Goal: Task Accomplishment & Management: Manage account settings

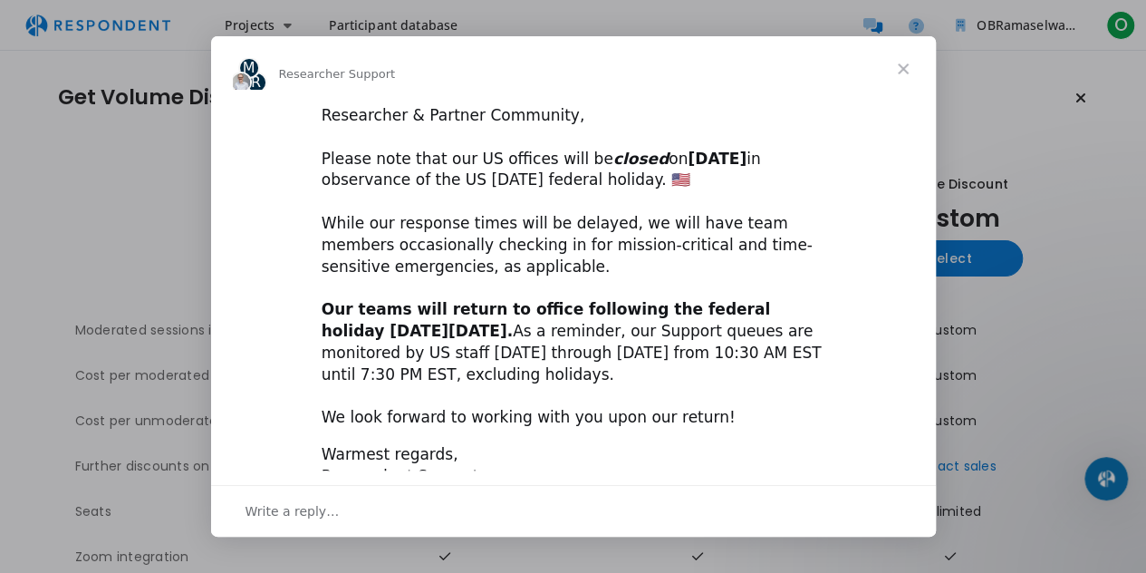
click at [904, 68] on span "Close" at bounding box center [903, 68] width 65 height 65
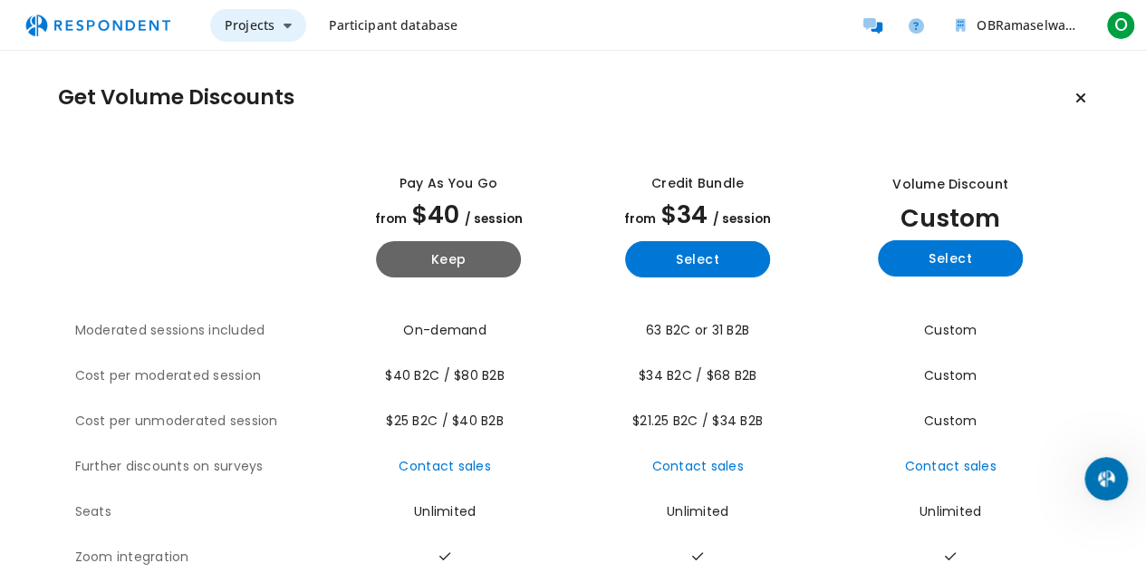
click at [289, 25] on icon "Main navigation" at bounding box center [288, 25] width 8 height 13
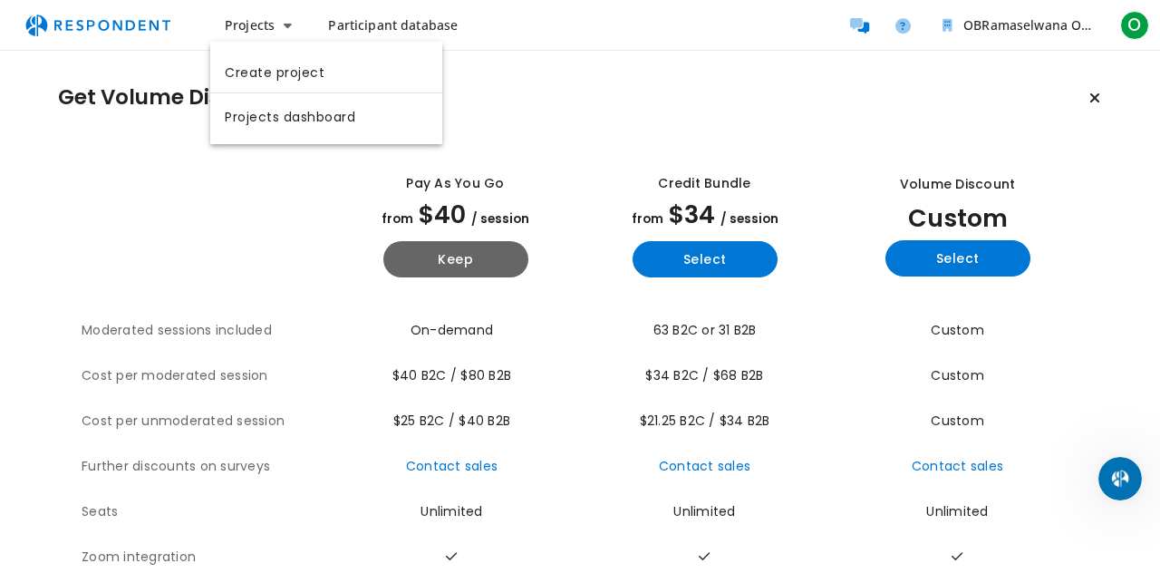
click at [520, 86] on md-backdrop at bounding box center [580, 286] width 1160 height 573
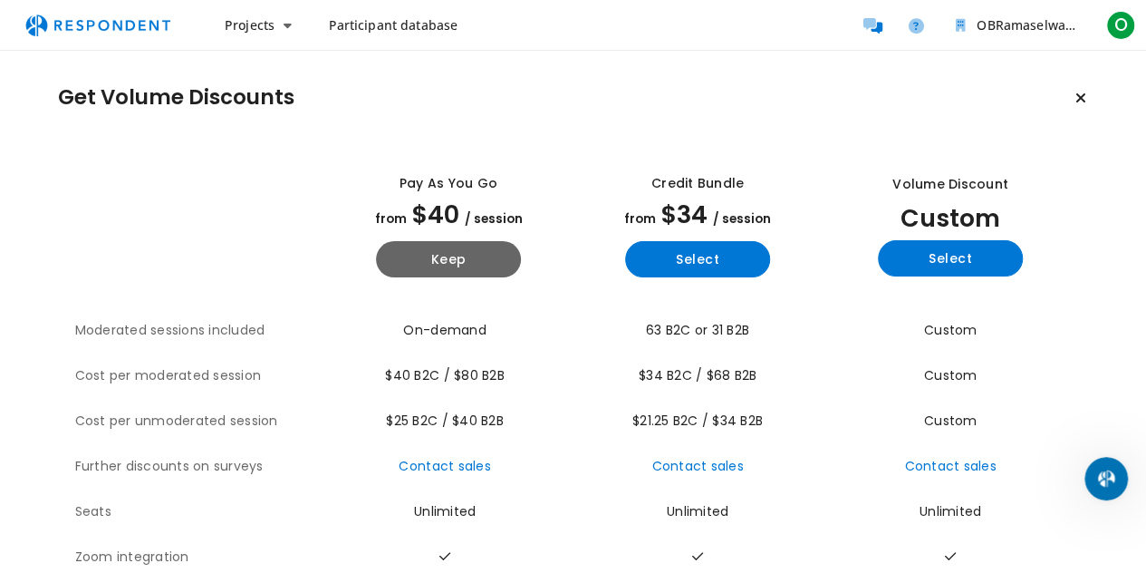
click at [424, 24] on span "Participant database" at bounding box center [393, 24] width 130 height 17
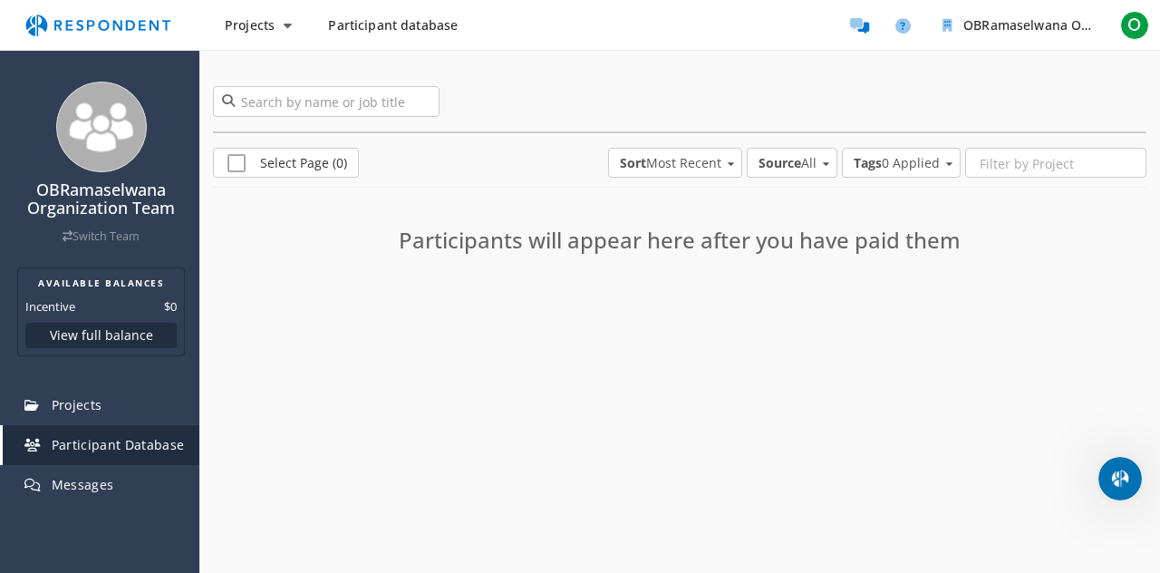
click at [386, 24] on span "Participant database" at bounding box center [393, 24] width 130 height 17
click at [393, 30] on span "Participant database" at bounding box center [393, 24] width 130 height 17
click at [288, 25] on icon "Main navigation" at bounding box center [288, 25] width 8 height 13
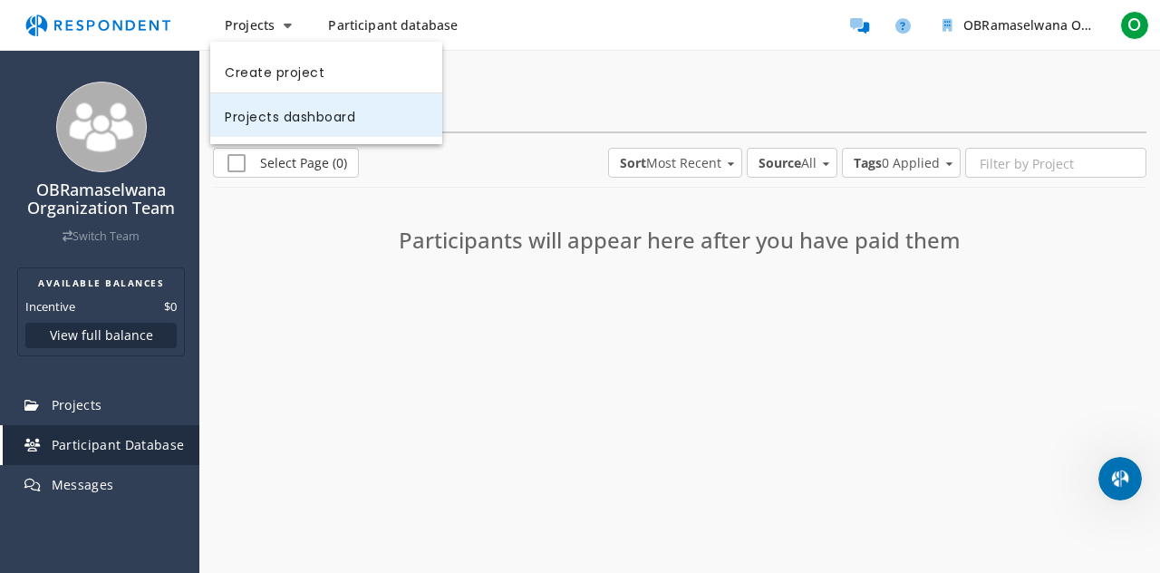
click at [283, 116] on link "Projects dashboard" at bounding box center [326, 114] width 232 height 43
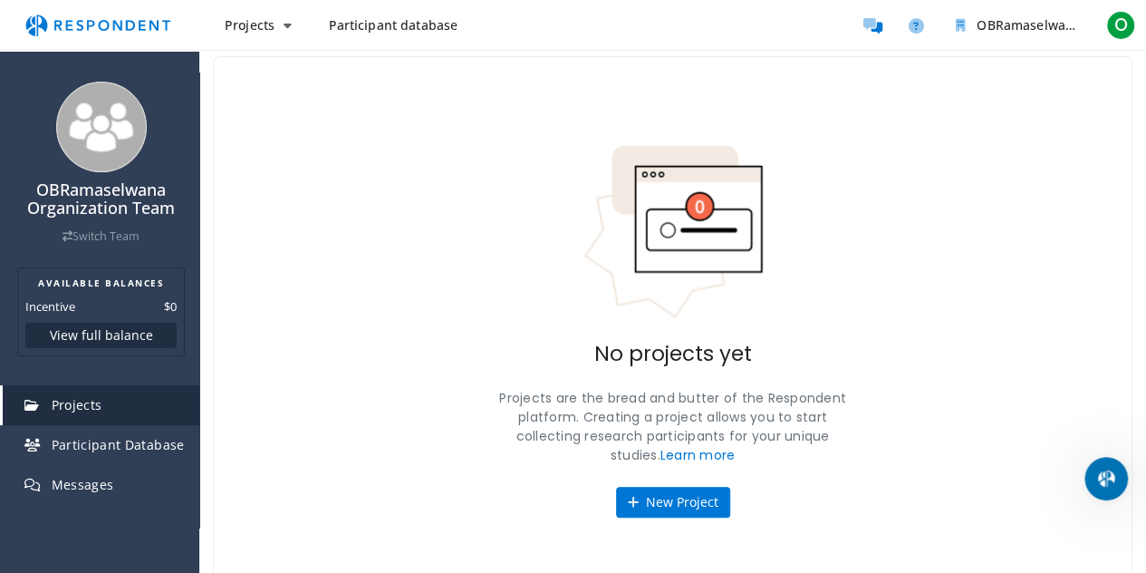
scroll to position [78, 0]
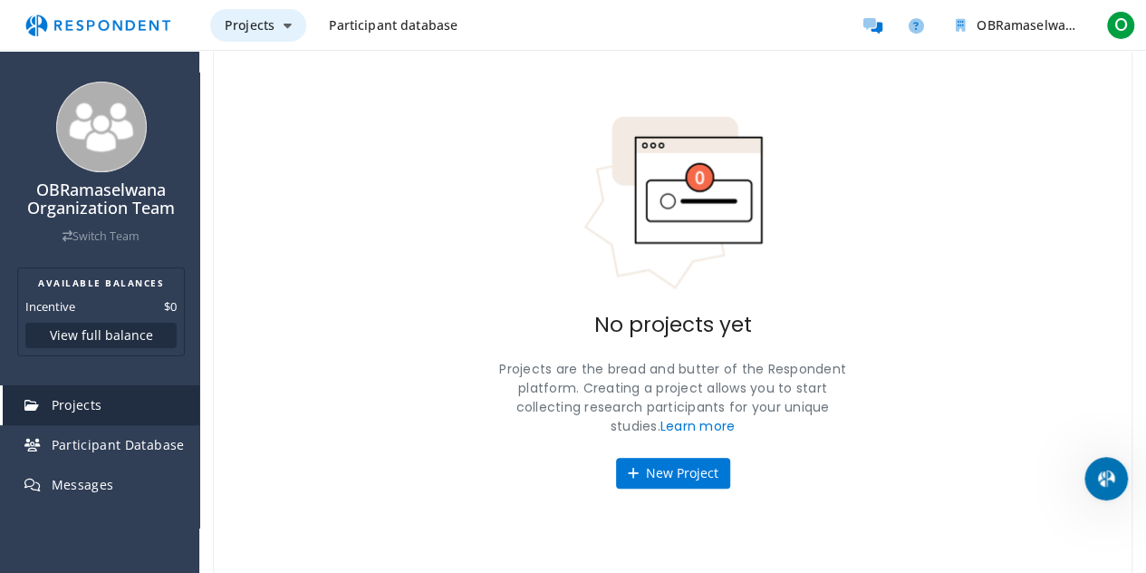
click at [287, 24] on icon "Main navigation" at bounding box center [288, 25] width 8 height 13
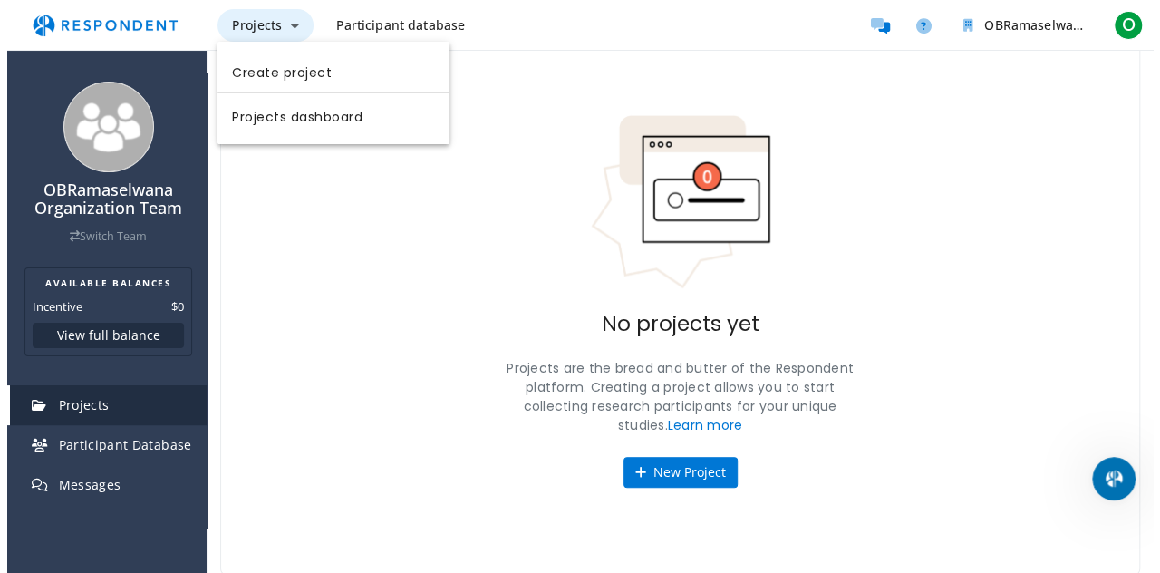
scroll to position [0, 0]
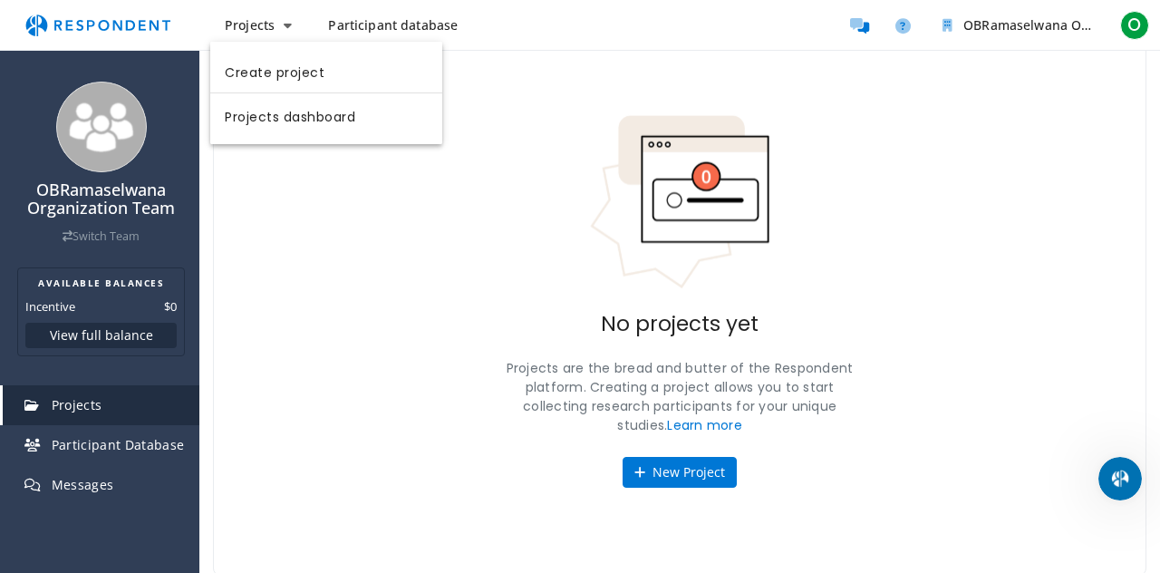
click at [418, 357] on md-backdrop at bounding box center [580, 325] width 1160 height 651
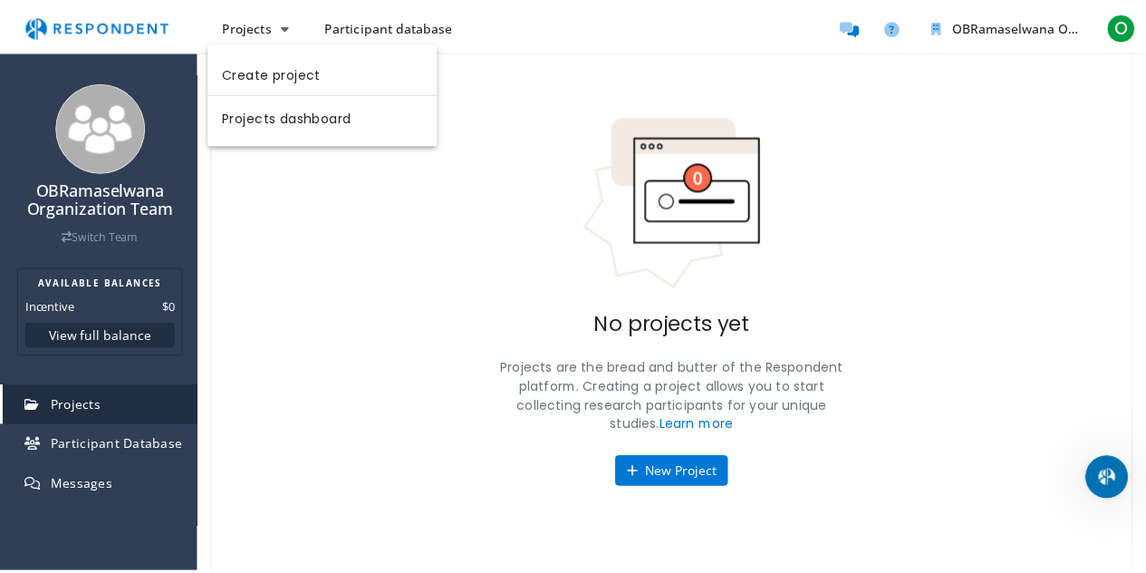
scroll to position [78, 0]
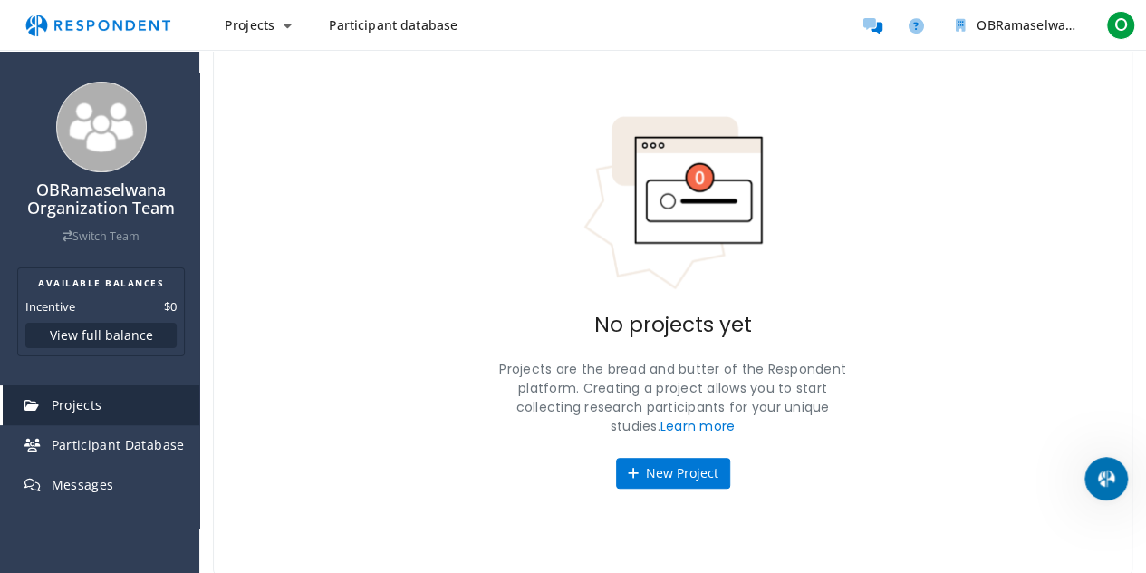
click at [695, 432] on p "Projects are the bread and butter of the Respondent platform. Creating a projec…" at bounding box center [673, 398] width 362 height 76
click at [695, 423] on link "Learn more" at bounding box center [698, 426] width 75 height 18
click at [136, 447] on span "Participant Database" at bounding box center [118, 444] width 133 height 17
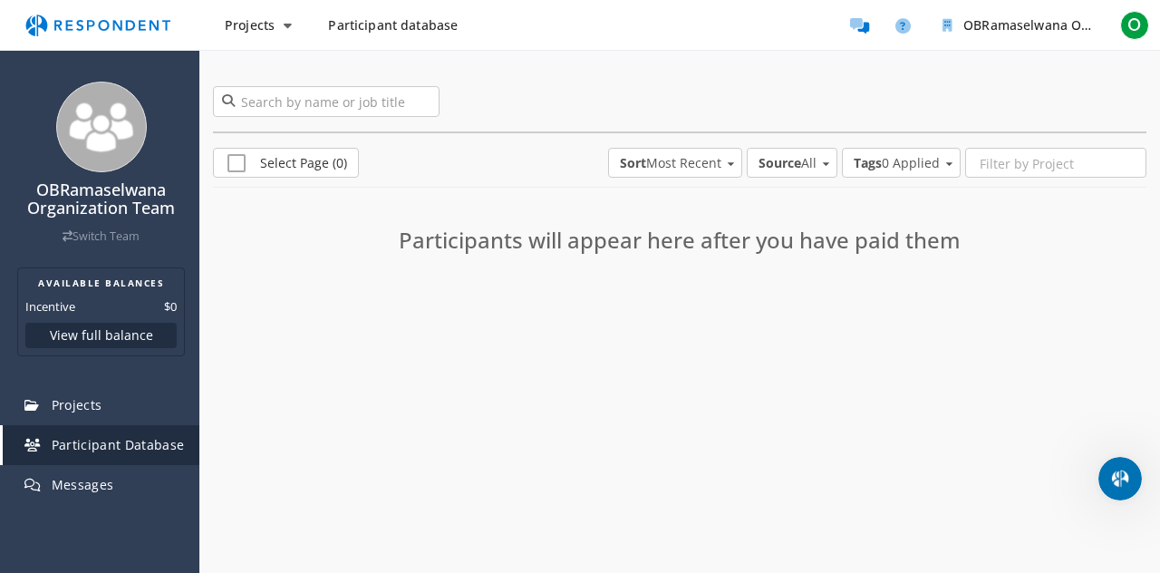
click at [47, 24] on img "Main navigation" at bounding box center [97, 25] width 167 height 34
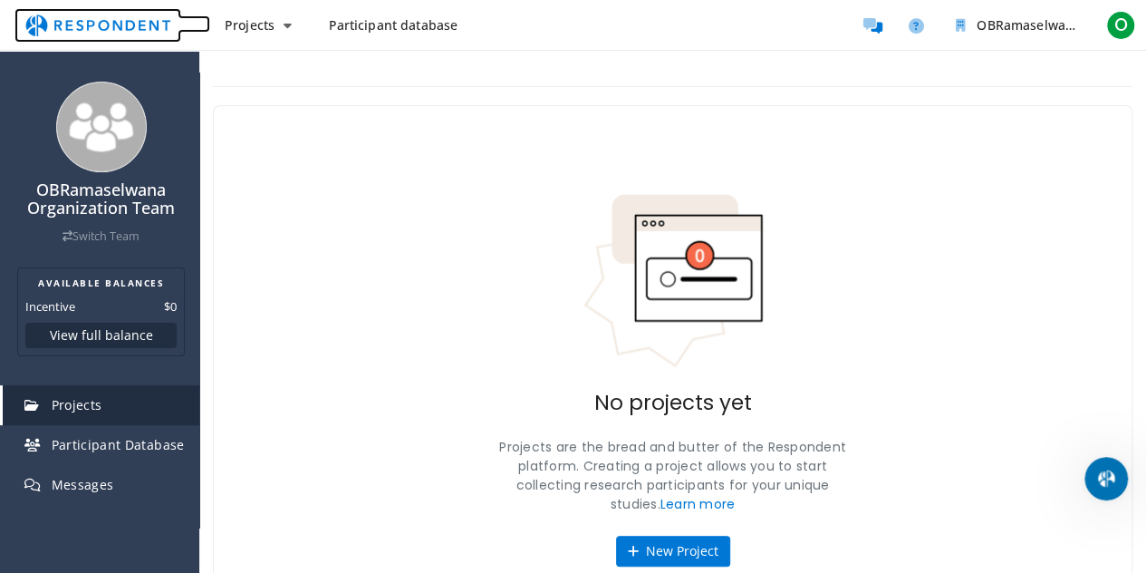
scroll to position [78, 0]
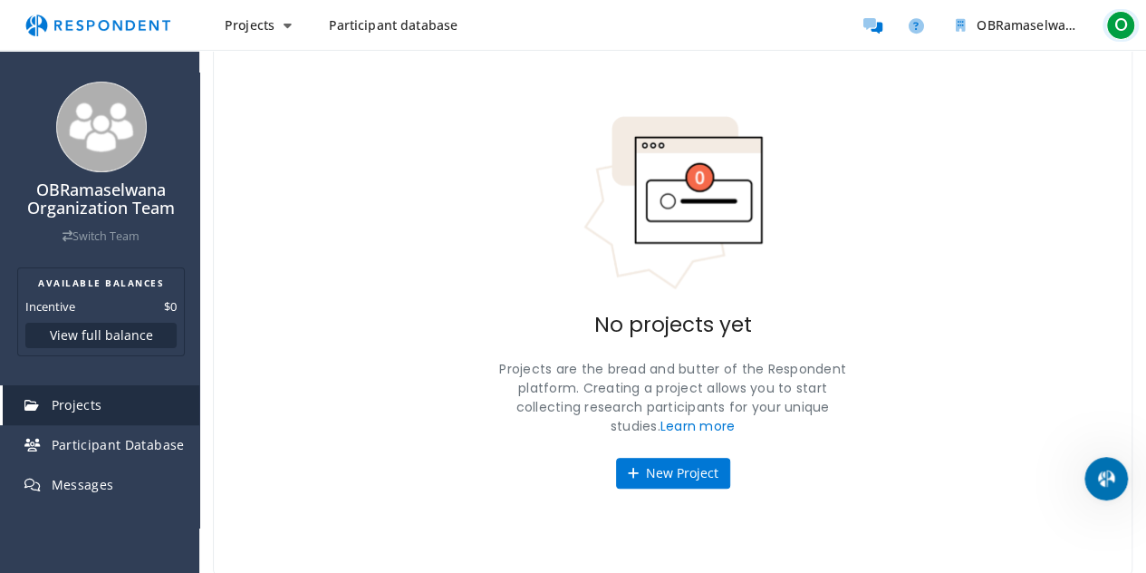
click at [1113, 35] on span "O" at bounding box center [1120, 25] width 29 height 29
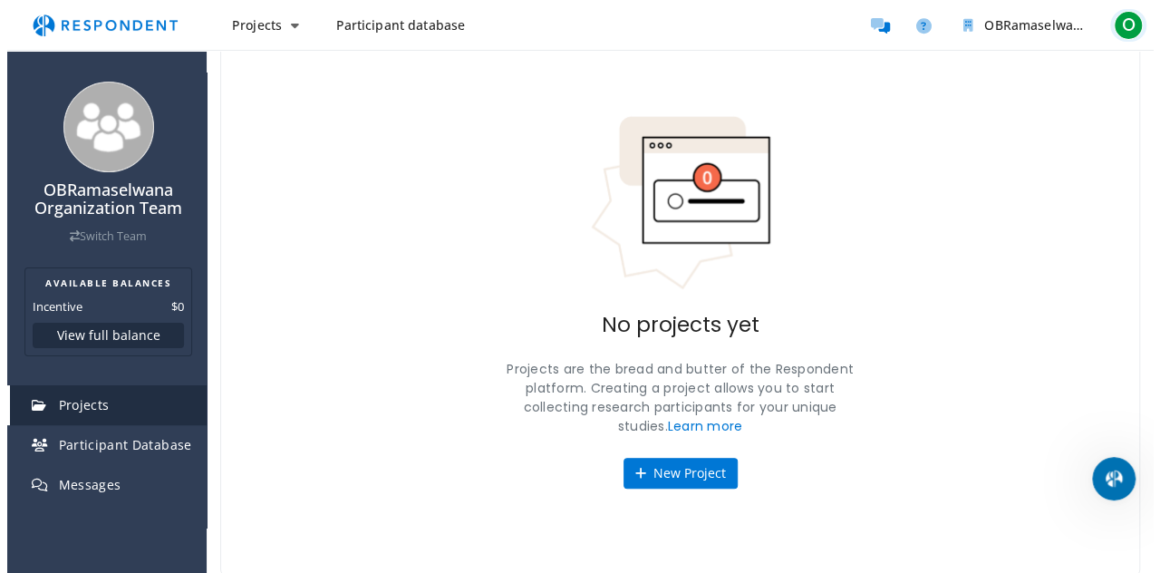
scroll to position [0, 0]
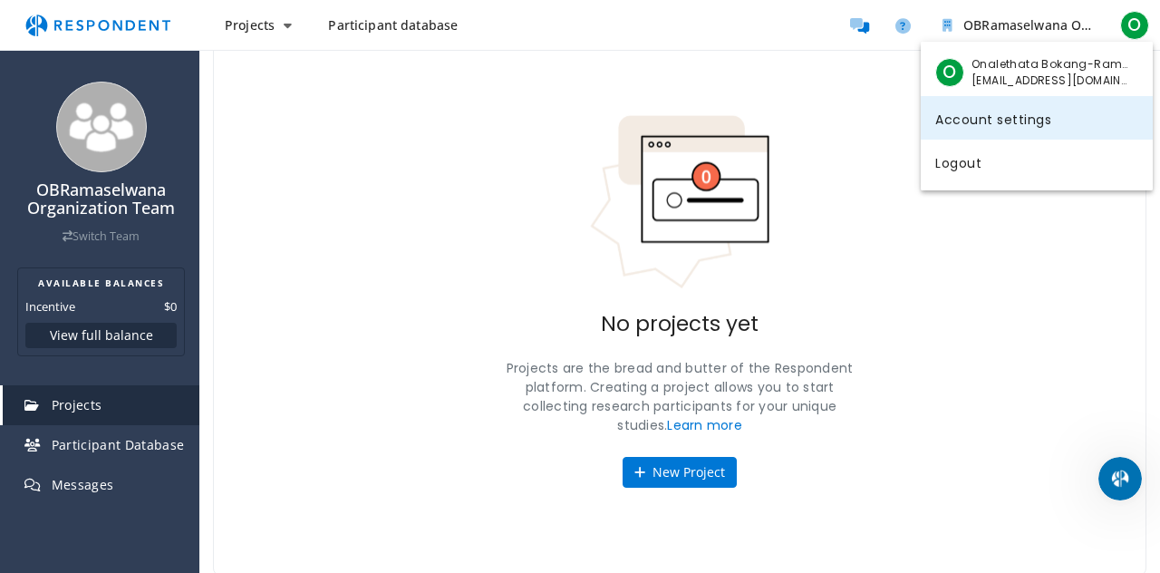
click at [997, 121] on link "Account settings" at bounding box center [1037, 117] width 232 height 43
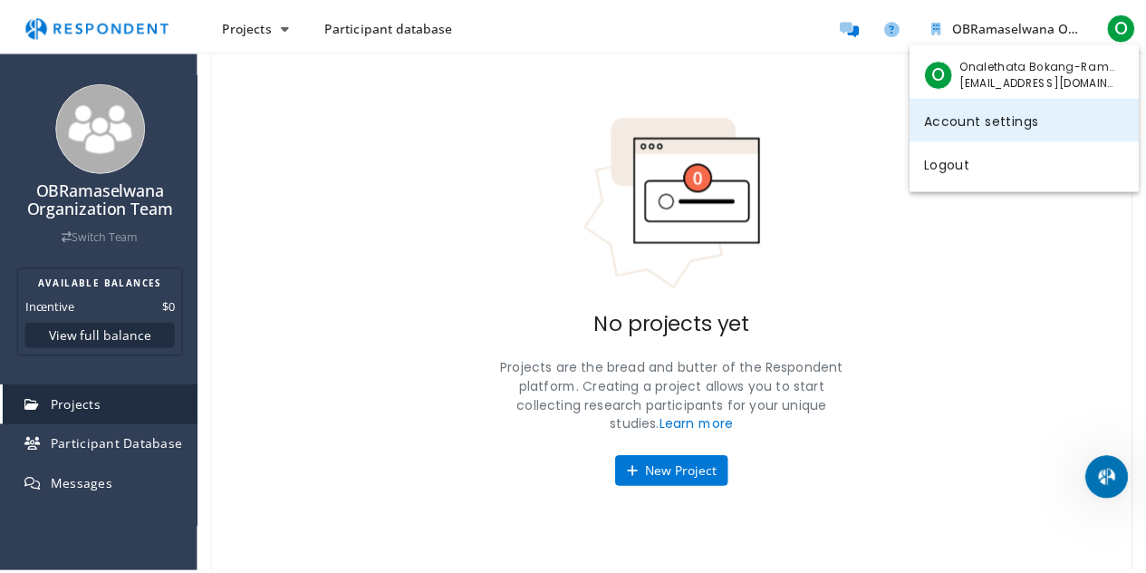
scroll to position [78, 0]
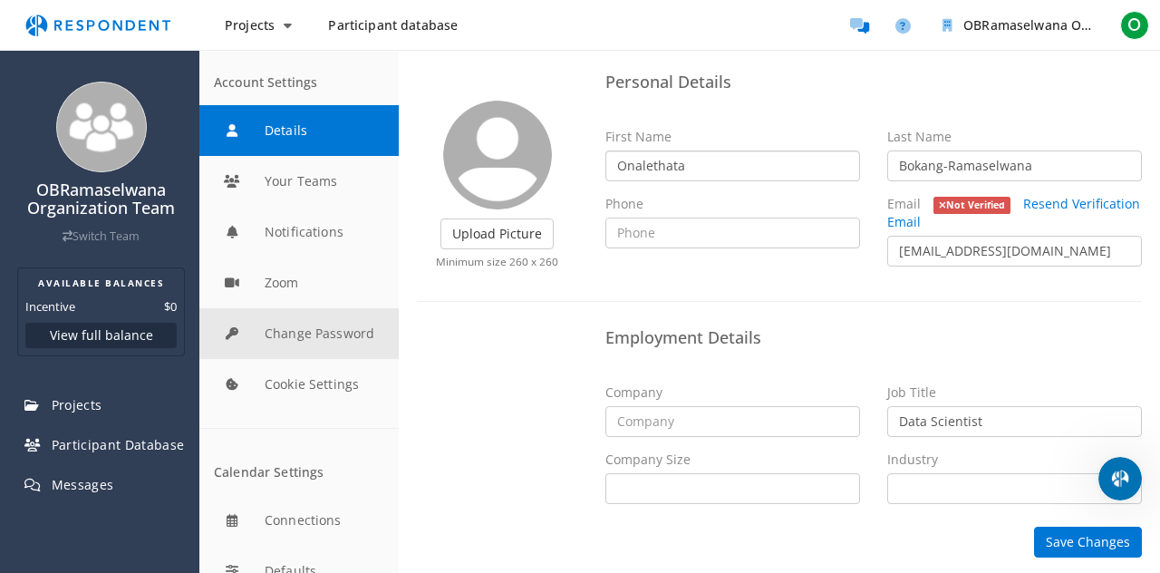
scroll to position [22, 0]
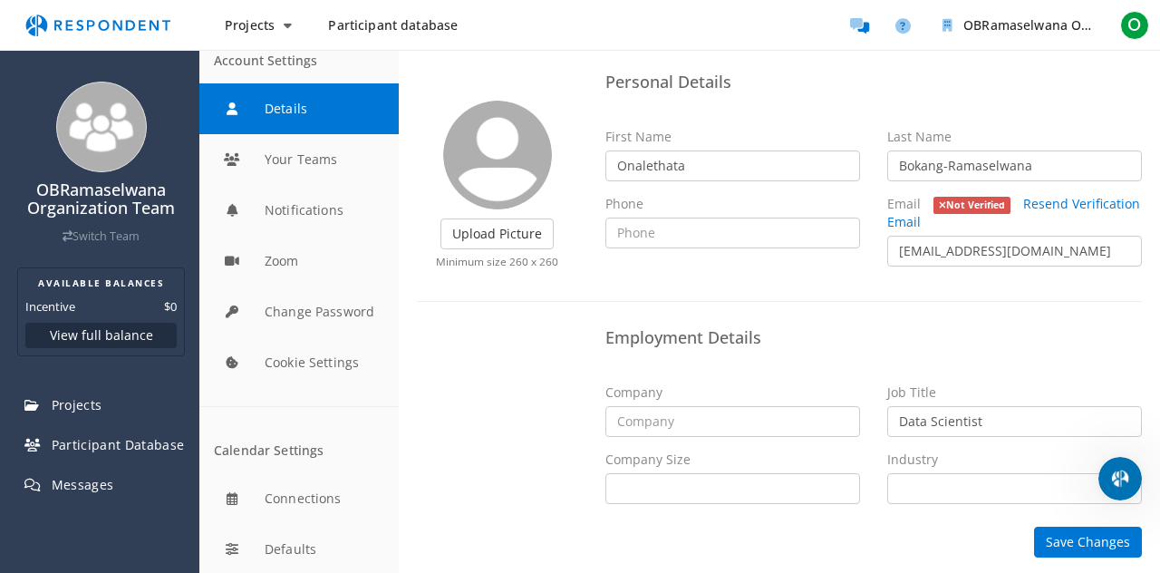
click at [236, 108] on button "Details" at bounding box center [298, 108] width 199 height 51
click at [497, 455] on div "Employment Details Company Job Title Data Scientist Company Size Self Employed …" at bounding box center [779, 419] width 752 height 198
drag, startPoint x: 119, startPoint y: 199, endPoint x: 98, endPoint y: 231, distance: 37.9
click at [98, 231] on div "OBRamaselwana Organization Team Switch Team" at bounding box center [101, 212] width 178 height 63
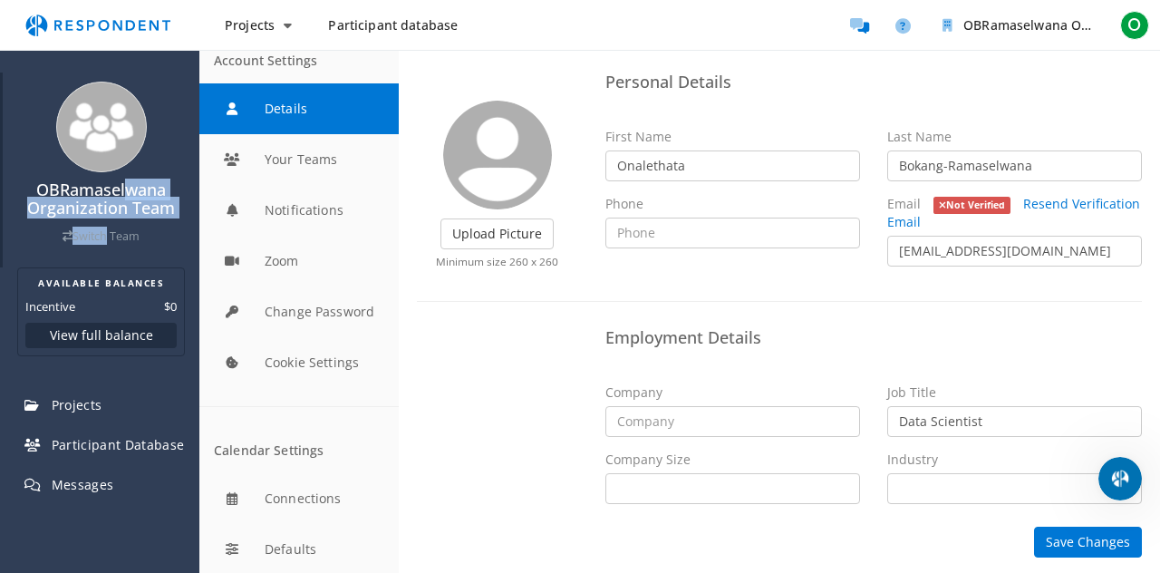
click at [122, 236] on link "Switch Team" at bounding box center [101, 235] width 77 height 15
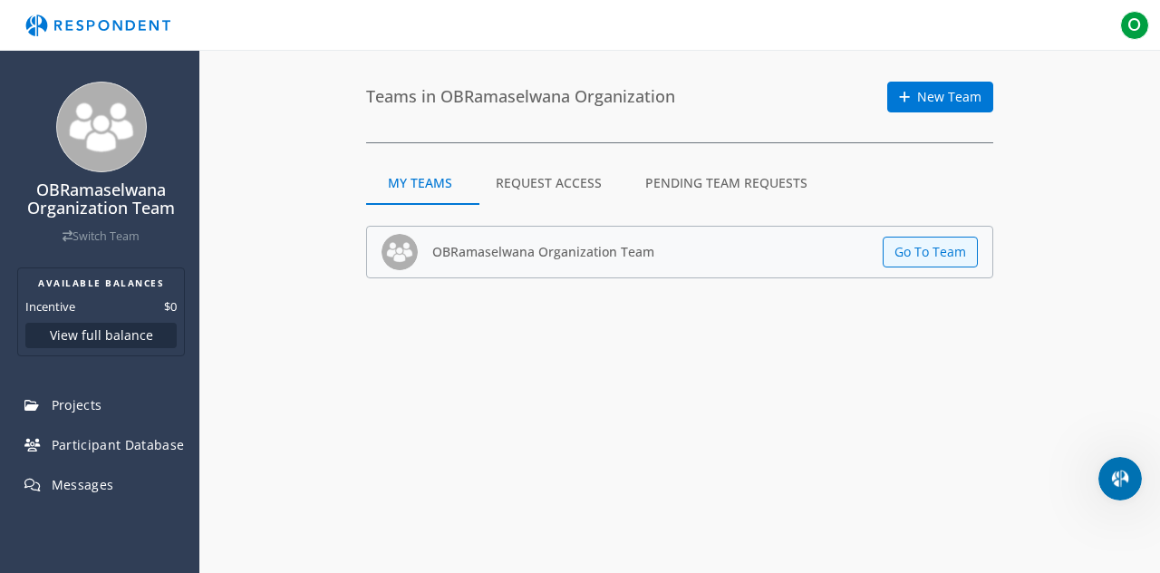
click at [254, 262] on app-page "Teams in OBRamaselwana Organization New Team My Teams Request Access Pending Te…" at bounding box center [679, 184] width 960 height 269
click at [573, 182] on md-tab-item "Request Access" at bounding box center [548, 182] width 149 height 43
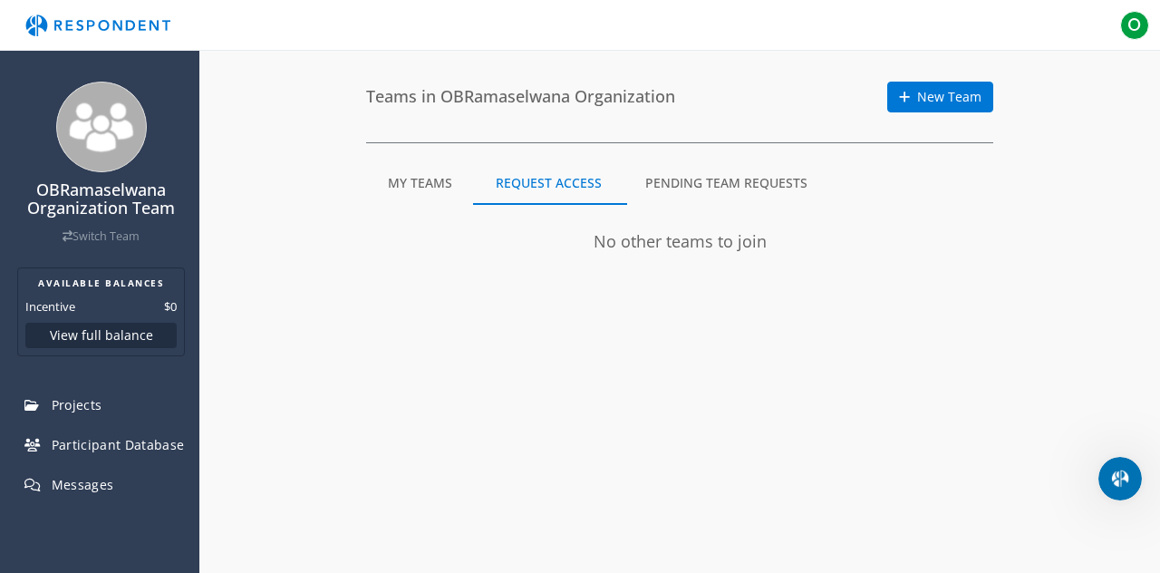
click at [735, 182] on md-tab-item "Pending Team Requests" at bounding box center [726, 182] width 206 height 43
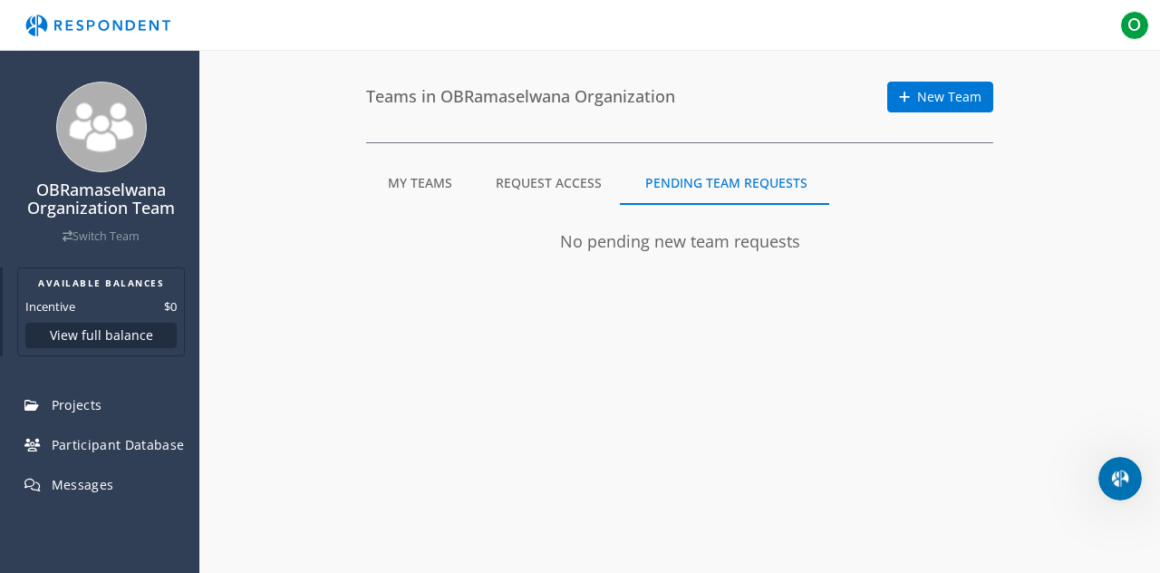
scroll to position [74, 0]
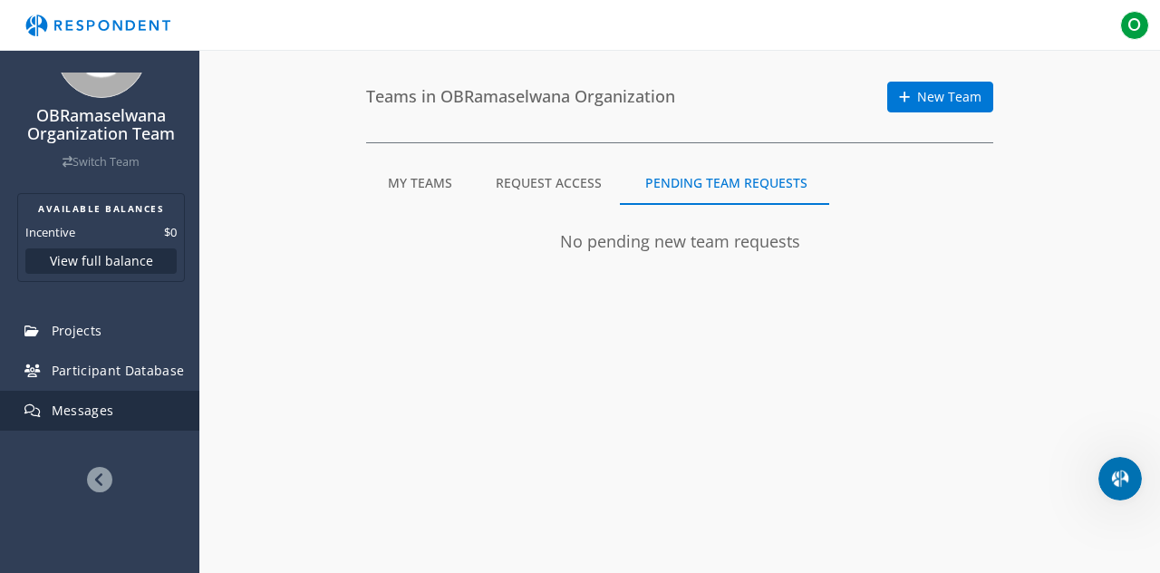
click at [76, 407] on span "Messages" at bounding box center [83, 409] width 63 height 17
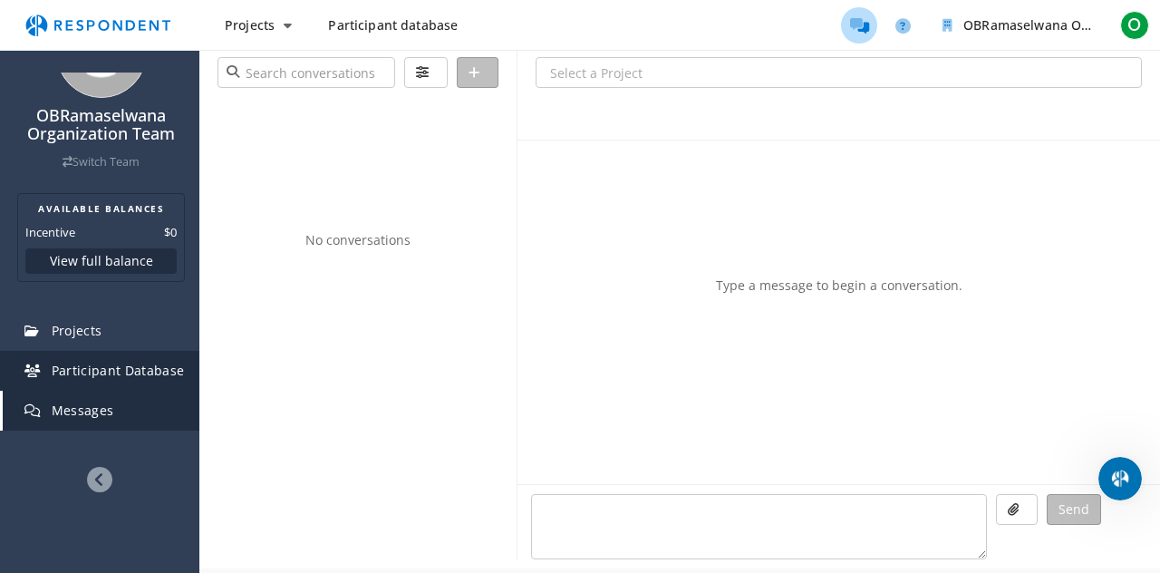
click at [121, 372] on span "Participant Database" at bounding box center [118, 370] width 133 height 17
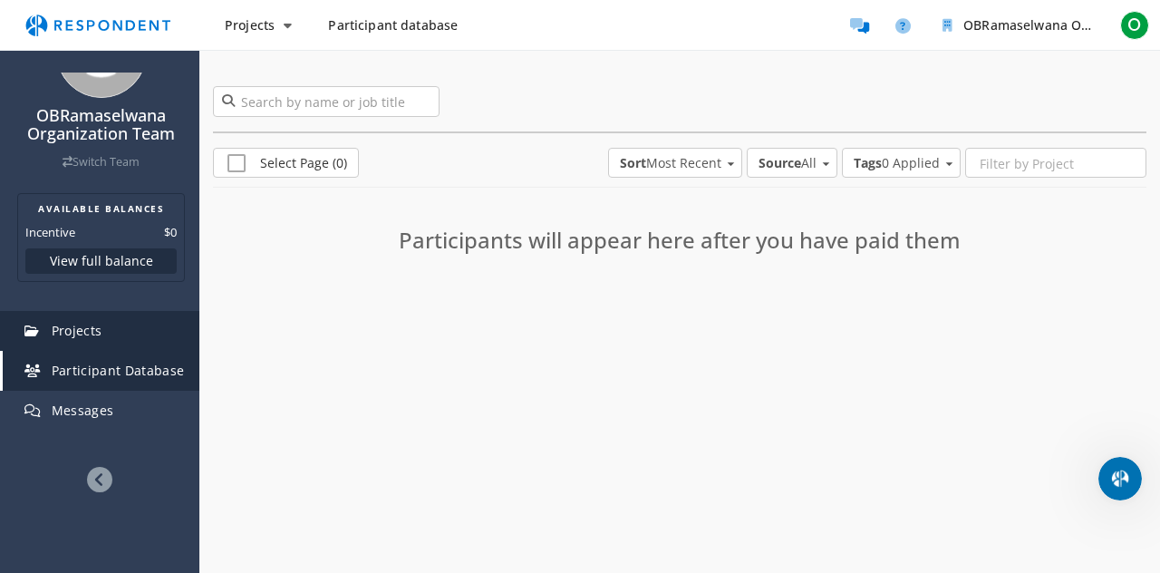
click at [103, 333] on link "Projects" at bounding box center [101, 331] width 197 height 40
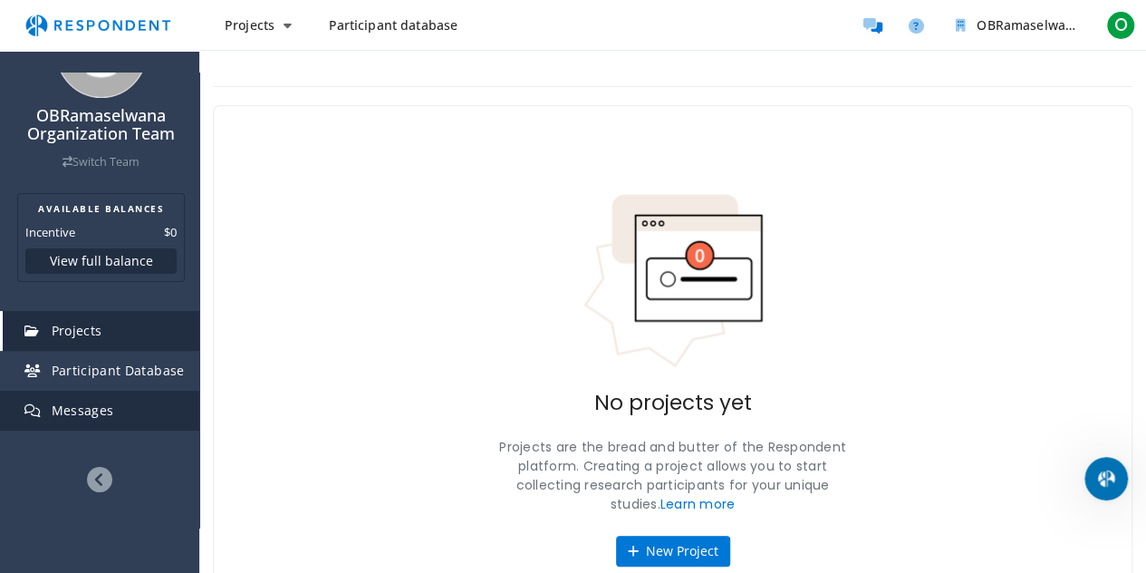
click at [96, 409] on span "Messages" at bounding box center [83, 409] width 63 height 17
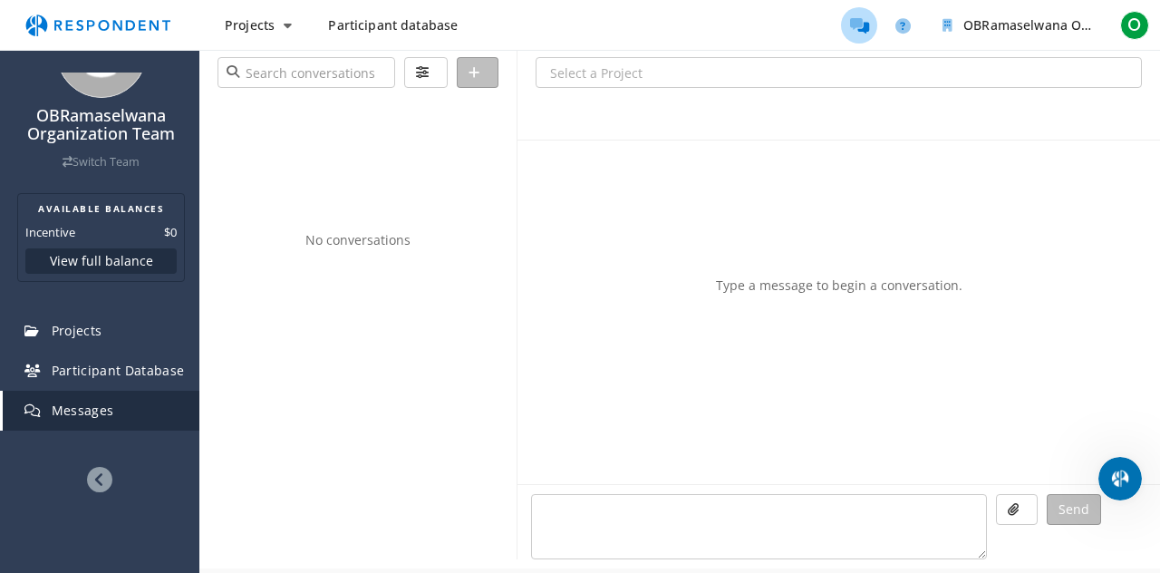
click at [95, 477] on icon at bounding box center [99, 479] width 25 height 25
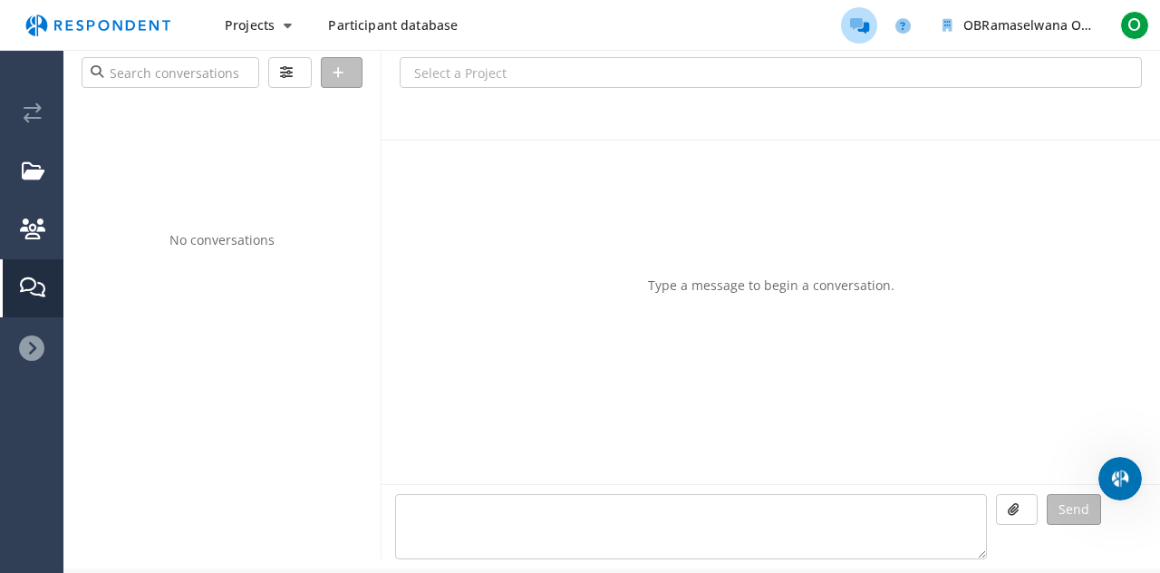
click at [33, 346] on icon at bounding box center [31, 347] width 25 height 25
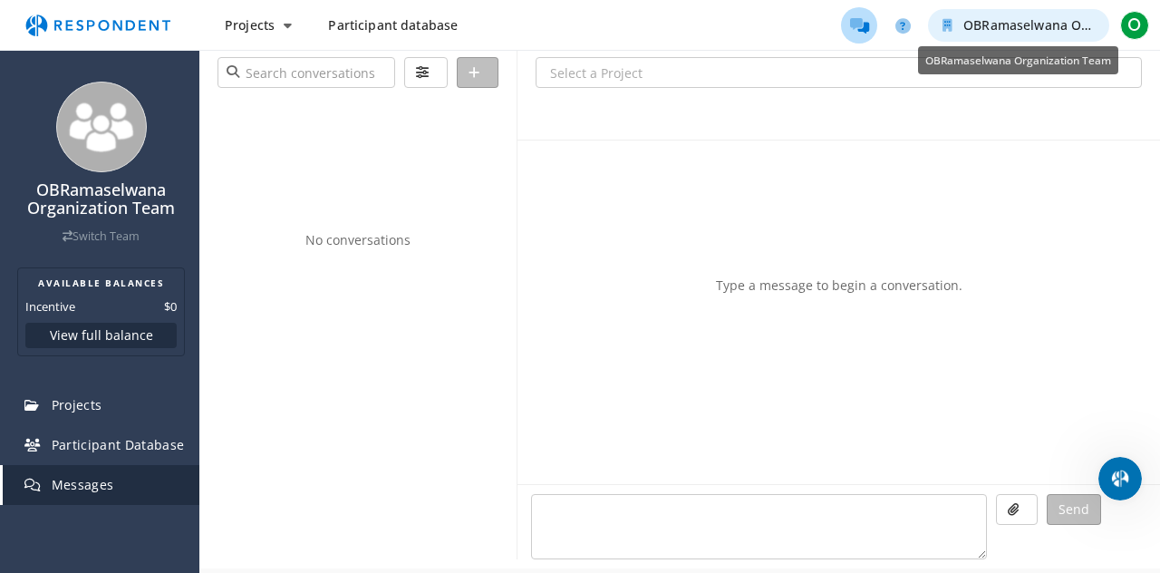
click at [949, 26] on icon "OBRamaselwana Organization Team" at bounding box center [947, 25] width 10 height 13
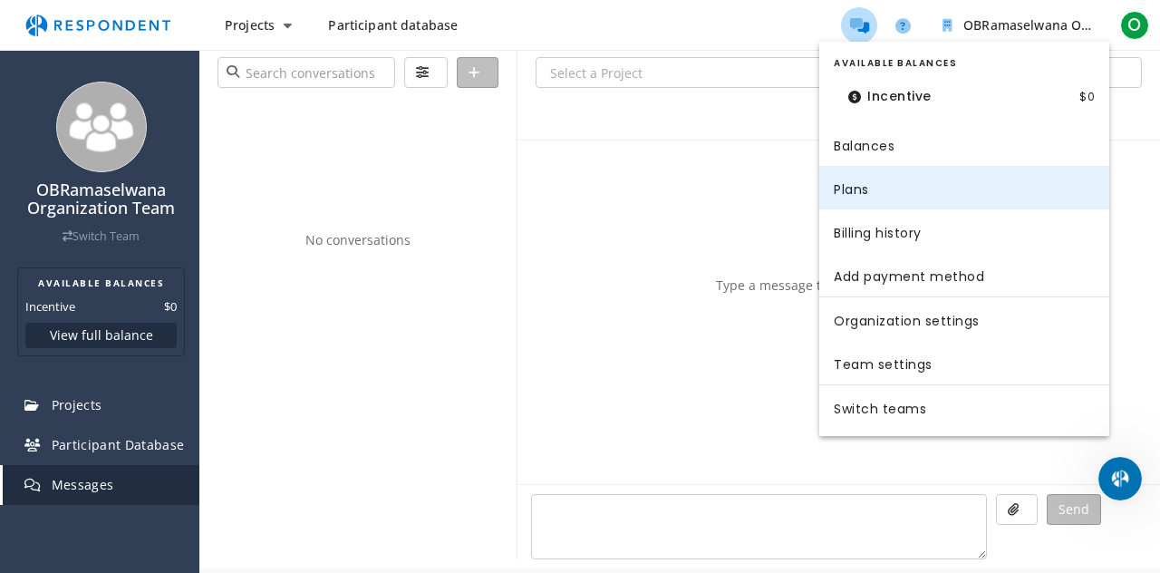
click at [864, 190] on link "Plans" at bounding box center [964, 187] width 290 height 43
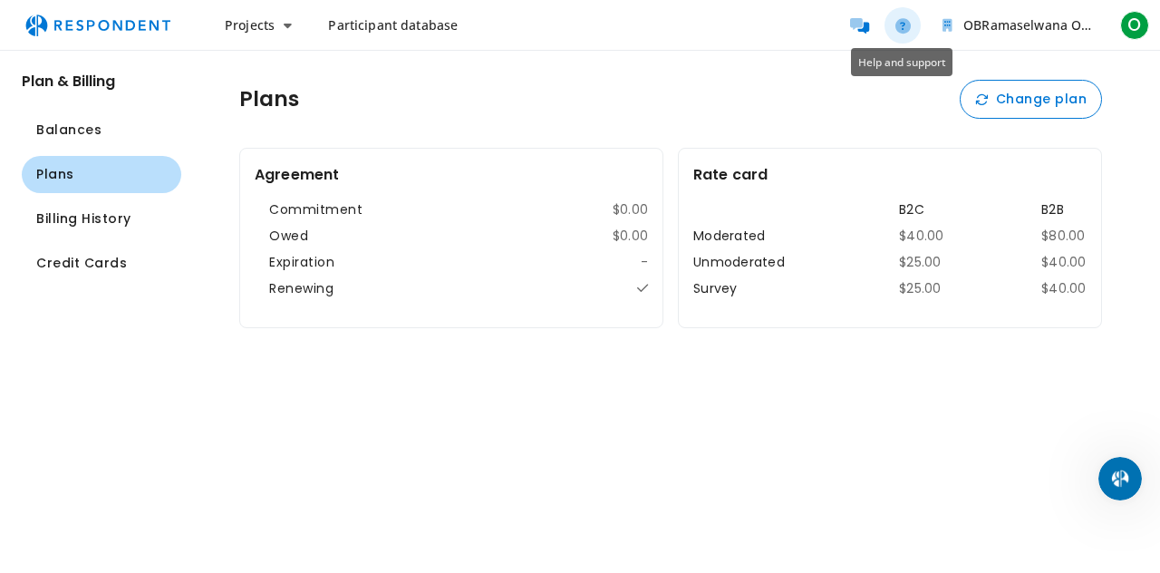
click at [902, 26] on icon "Help and support" at bounding box center [902, 25] width 15 height 15
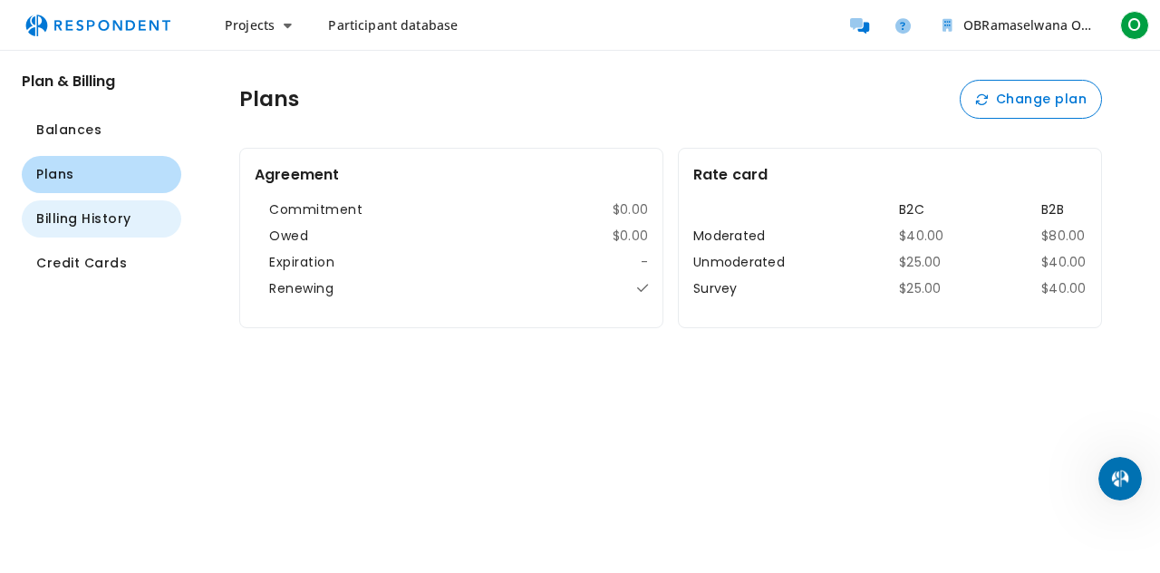
click at [129, 217] on span "Billing History" at bounding box center [83, 218] width 95 height 19
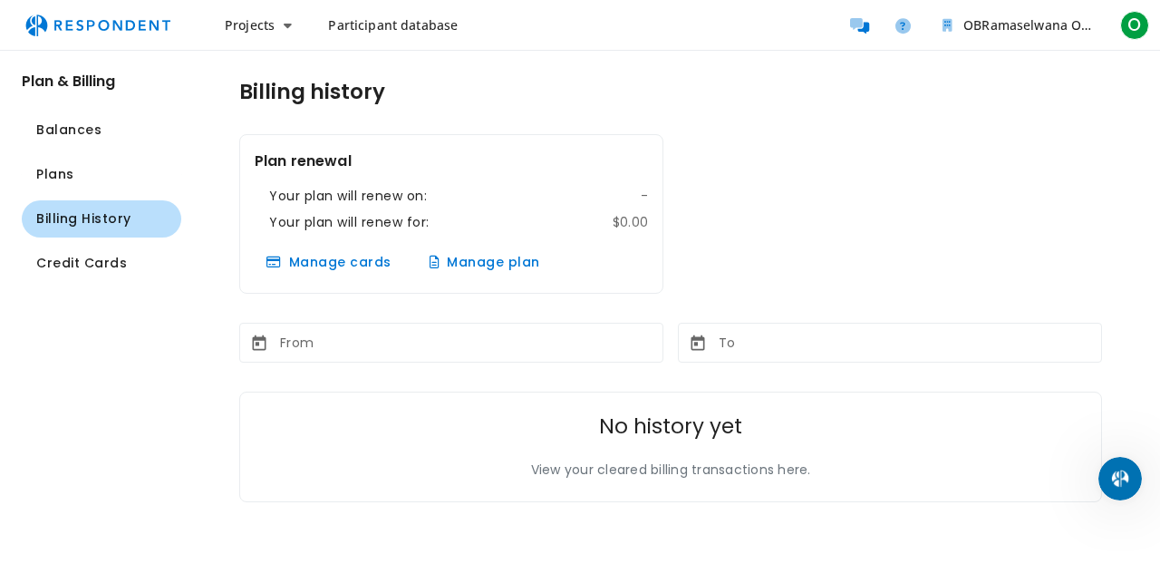
click at [391, 30] on span "Participant database" at bounding box center [393, 24] width 130 height 17
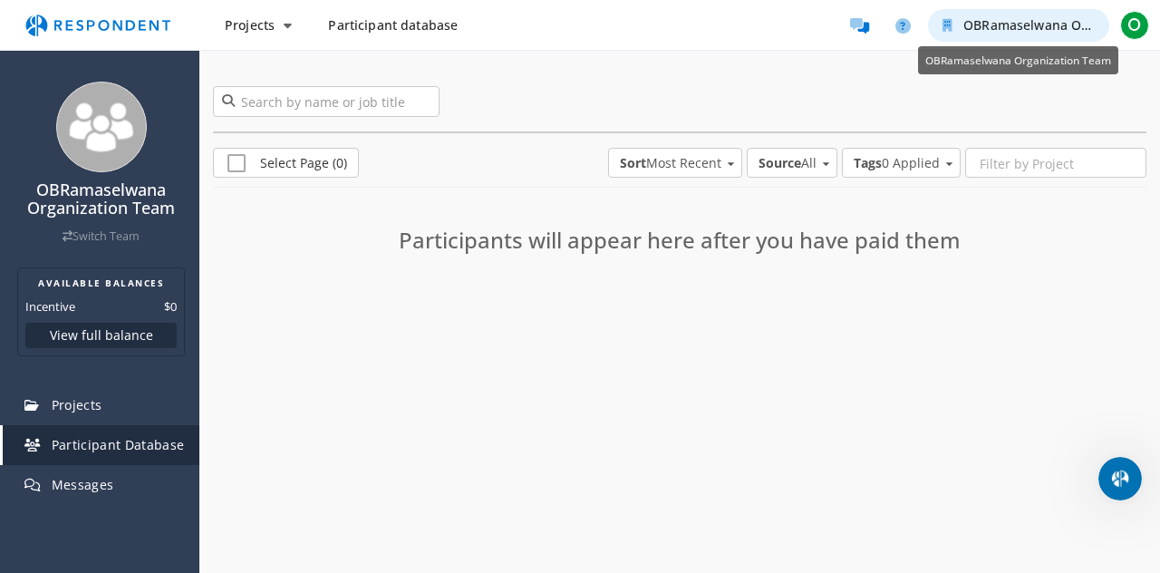
click at [984, 34] on button "OBRamaselwana Organization Team" at bounding box center [1018, 25] width 181 height 33
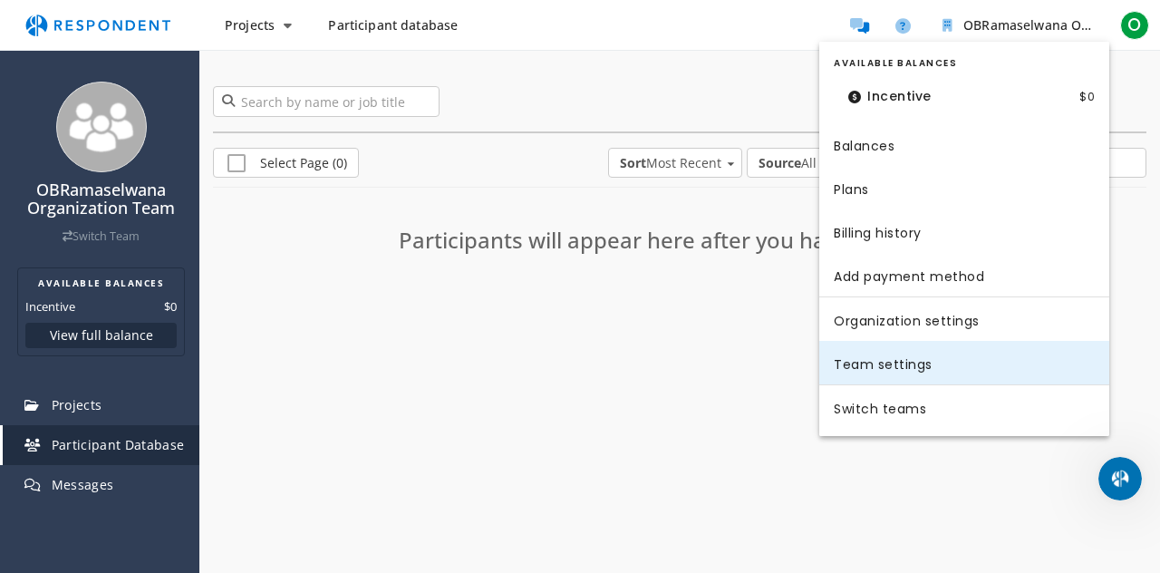
click at [895, 376] on link "Team settings" at bounding box center [964, 362] width 290 height 43
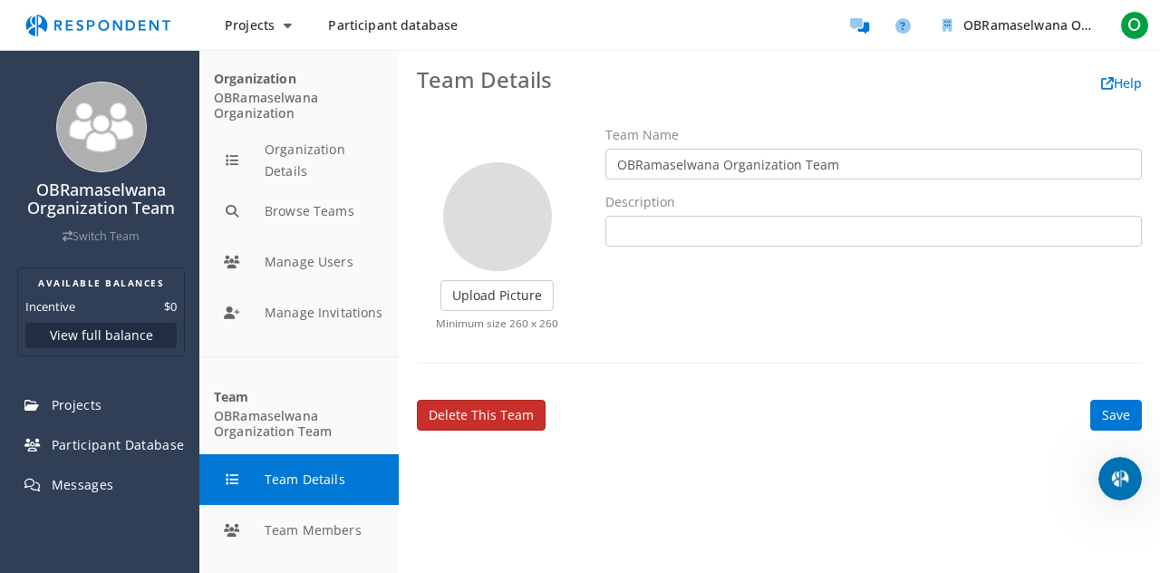
click at [482, 406] on link "Delete this team" at bounding box center [481, 415] width 129 height 31
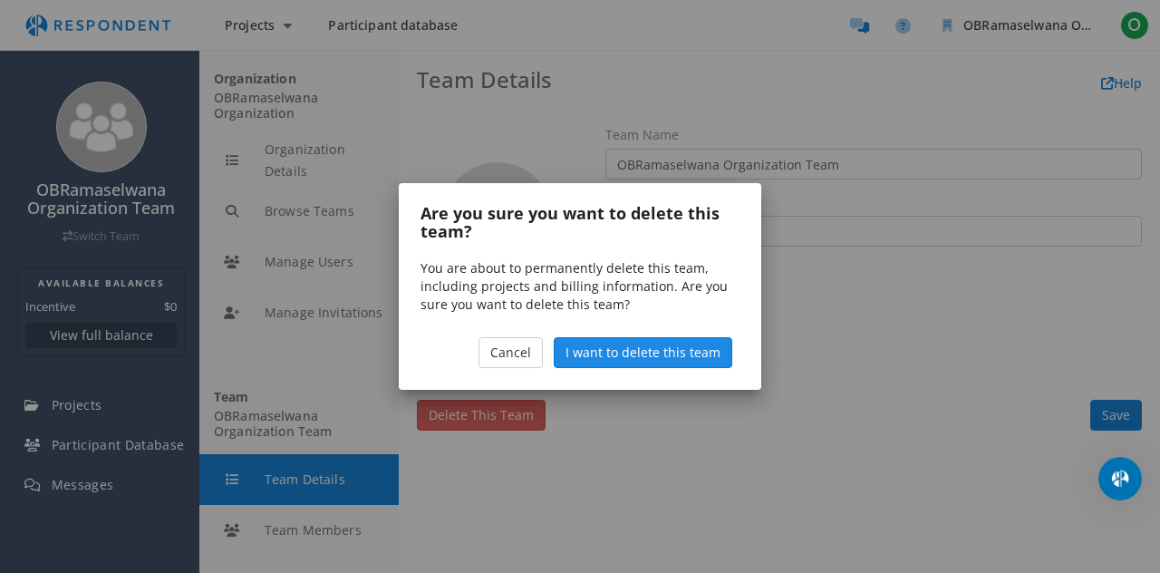
click at [641, 354] on span "I want to delete this team" at bounding box center [642, 351] width 155 height 17
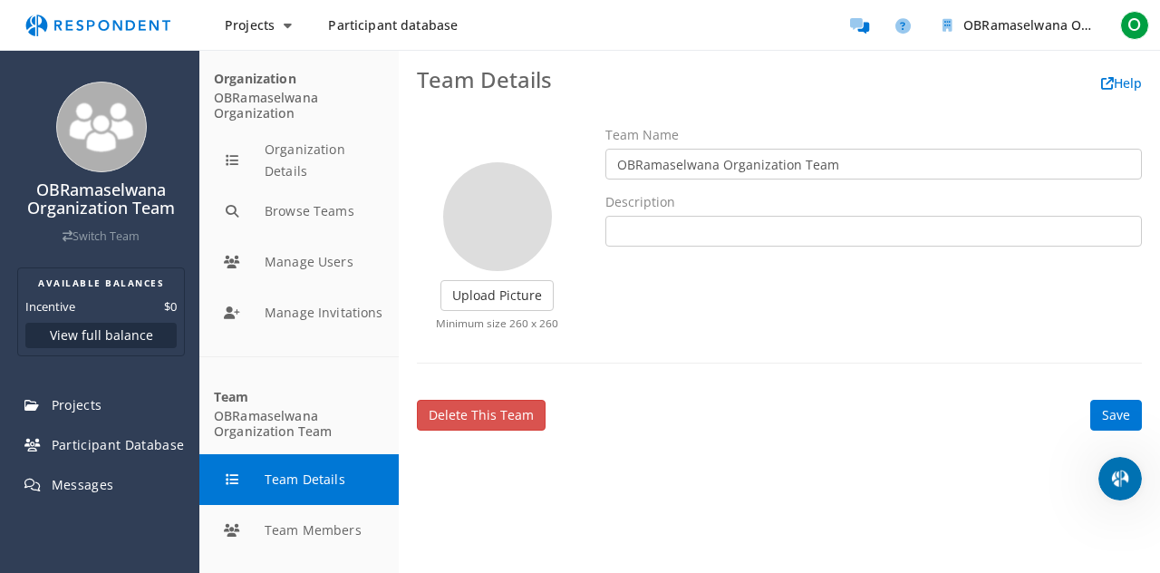
scroll to position [33, 0]
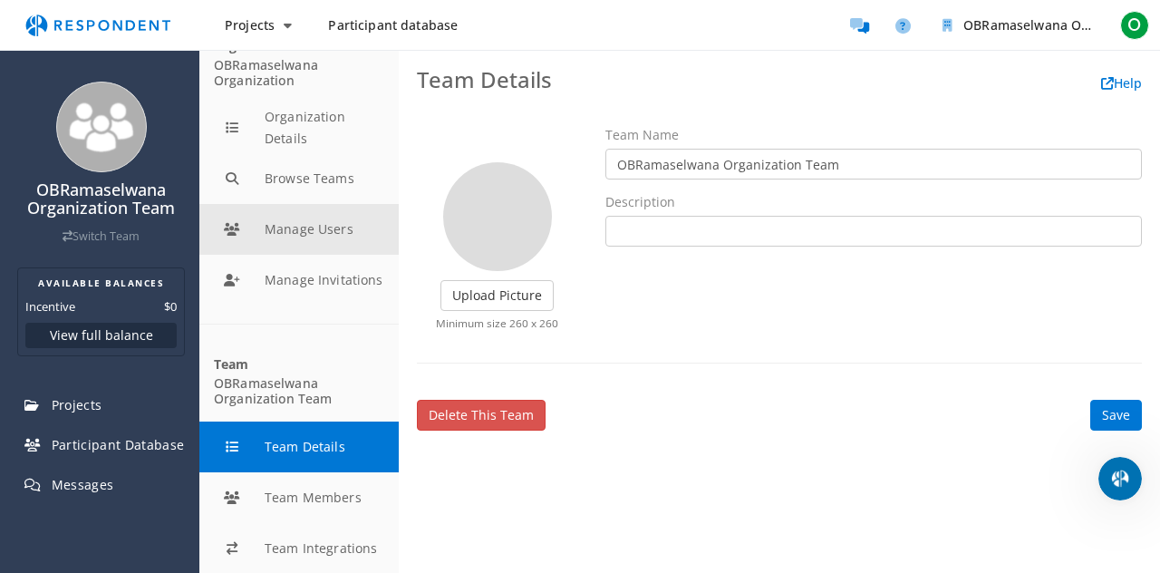
click at [321, 227] on button "Manage Users" at bounding box center [298, 229] width 199 height 51
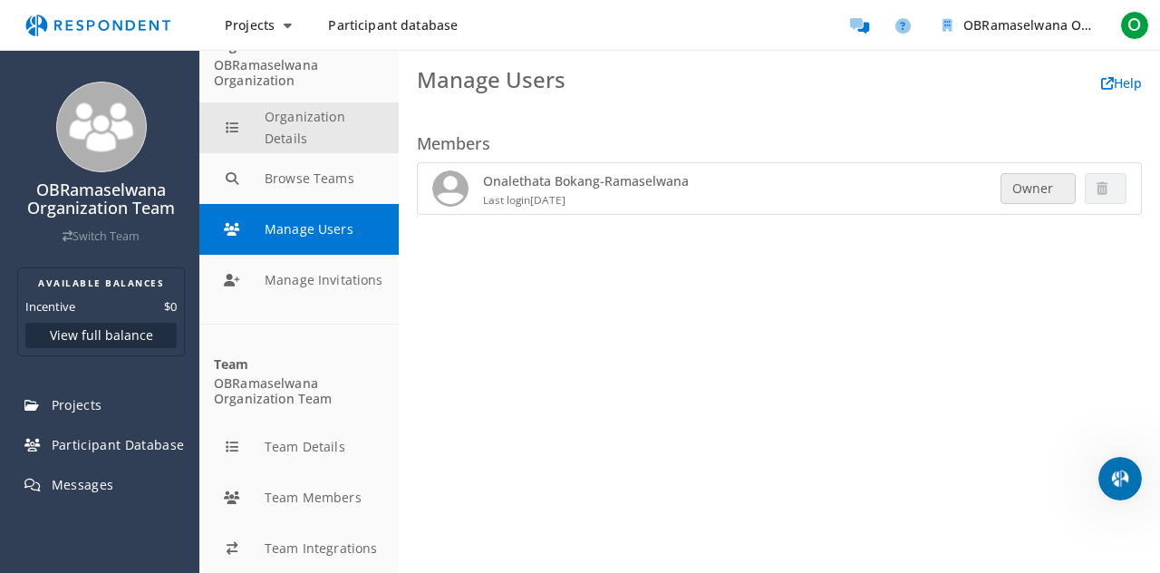
click at [237, 128] on button "Organization Details" at bounding box center [298, 127] width 199 height 51
click at [227, 128] on button "Organization Details" at bounding box center [298, 127] width 199 height 51
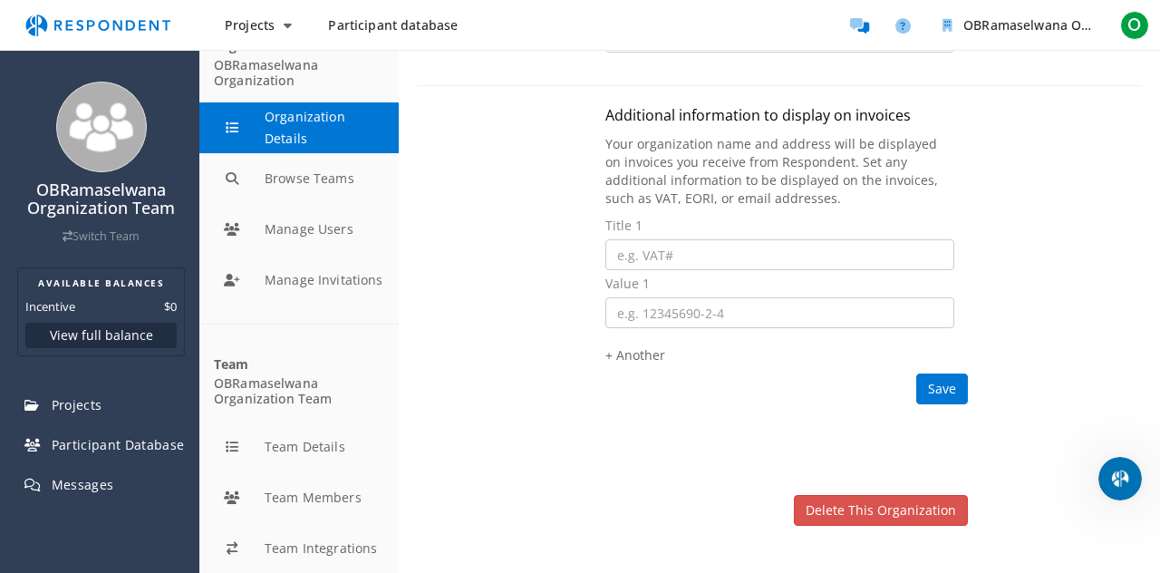
scroll to position [342, 0]
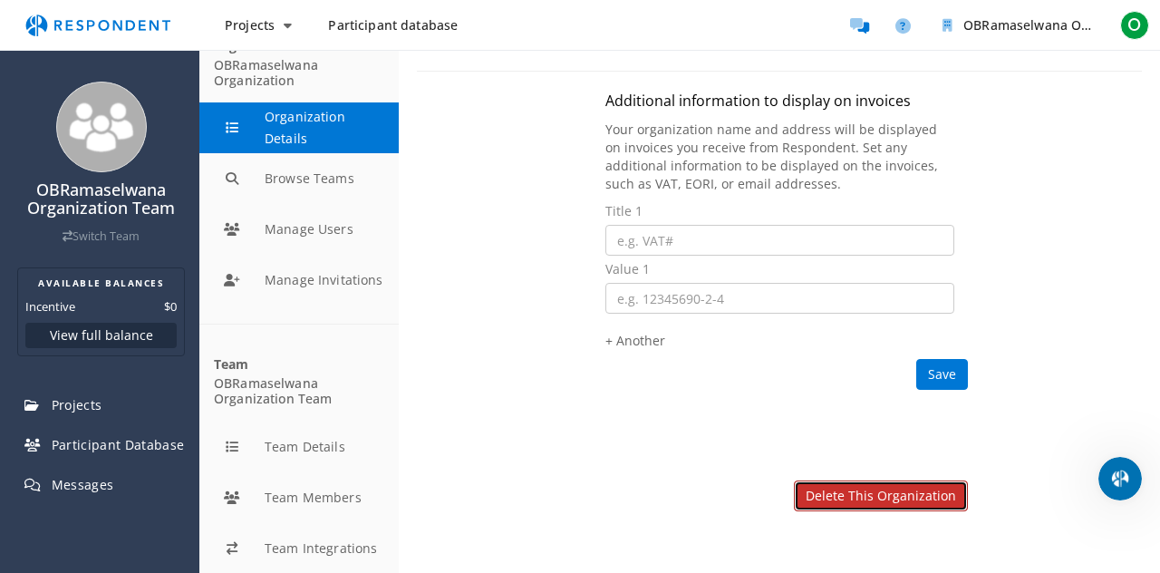
click at [863, 499] on link "Delete this organization" at bounding box center [881, 495] width 174 height 31
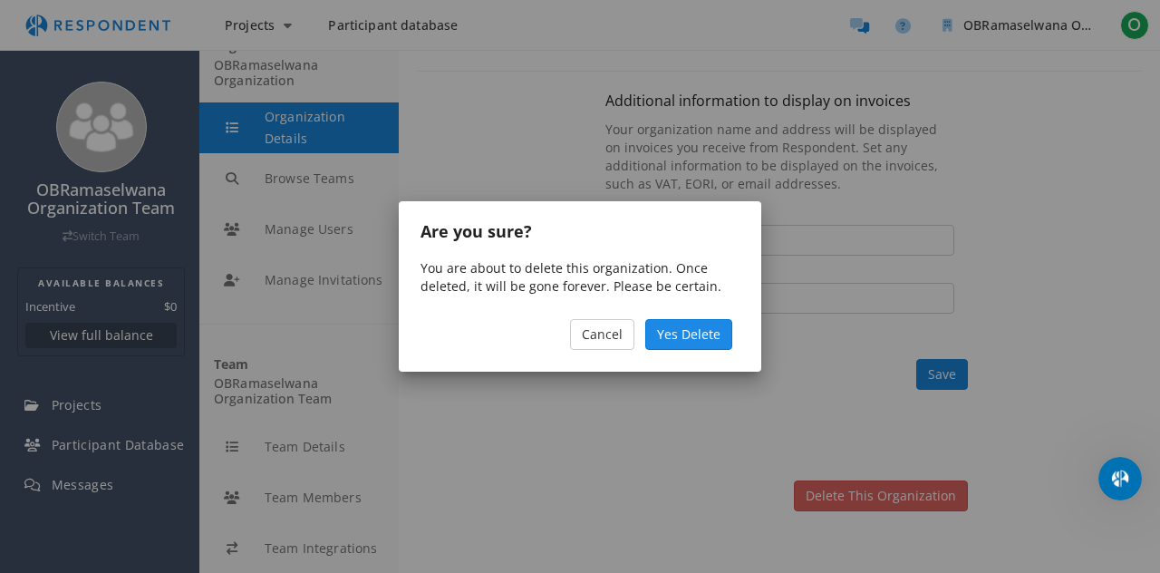
click at [702, 342] on span "Yes Delete" at bounding box center [688, 333] width 63 height 17
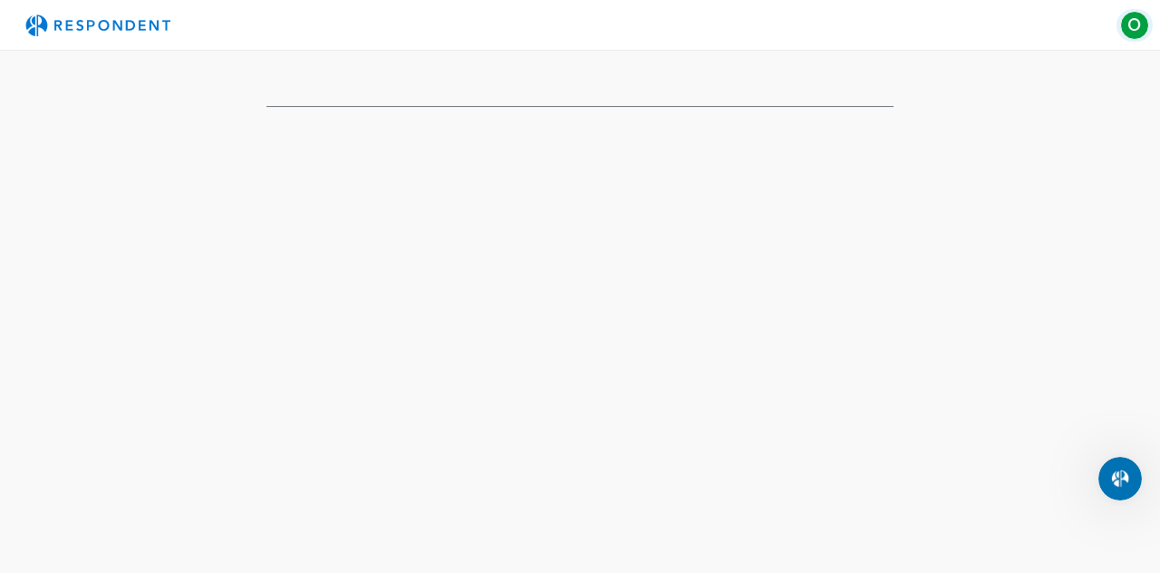
click at [1133, 30] on span "O" at bounding box center [1134, 25] width 29 height 29
click at [1054, 90] on div "O Onalethata Bokang-Ramaselwana [EMAIL_ADDRESS][DOMAIN_NAME]" at bounding box center [1037, 72] width 232 height 47
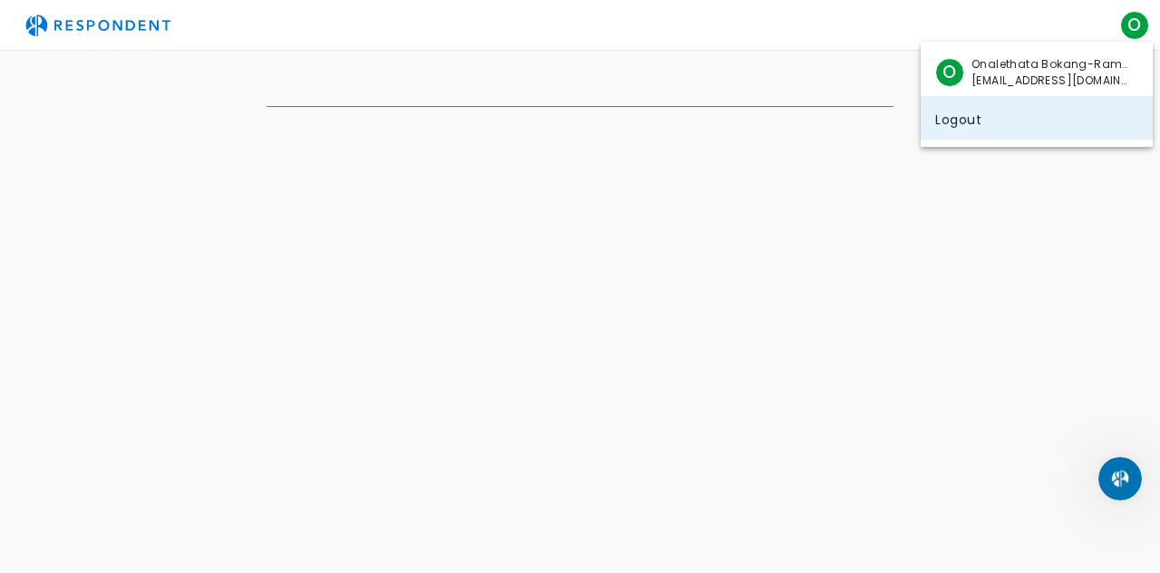
click at [957, 129] on link "Logout" at bounding box center [1037, 117] width 232 height 43
